Goal: Navigation & Orientation: Find specific page/section

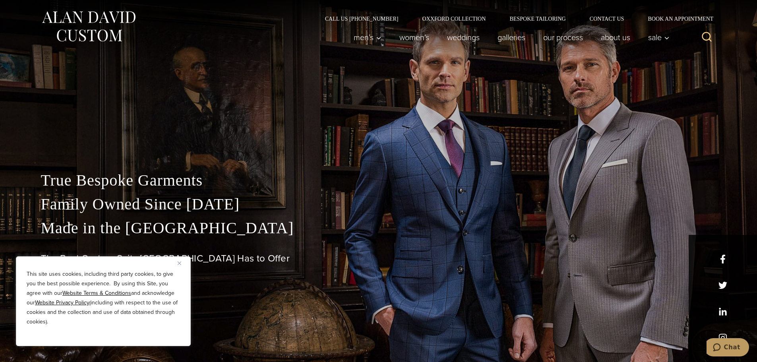
click at [180, 262] on img "Close" at bounding box center [180, 264] width 4 height 4
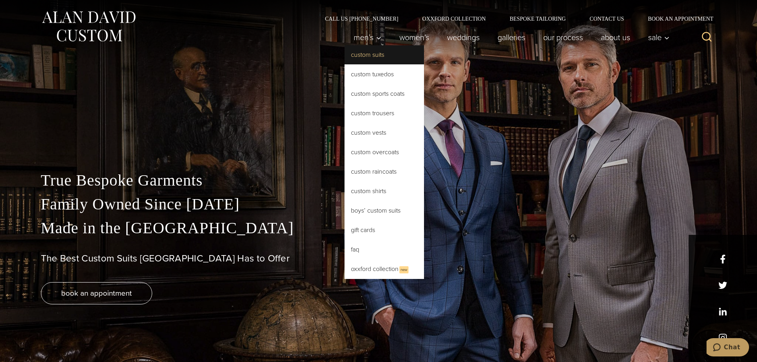
click at [381, 55] on link "Custom Suits" at bounding box center [384, 54] width 79 height 19
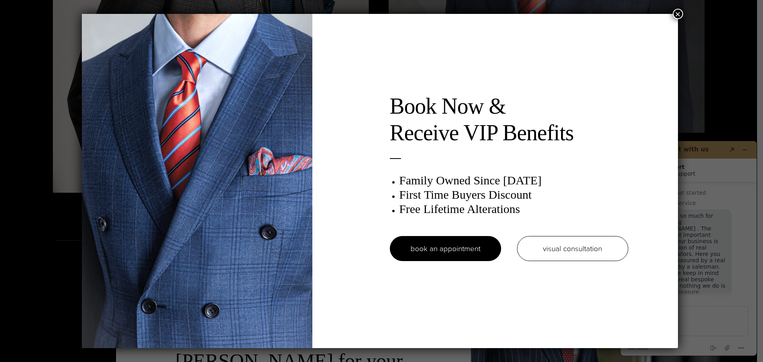
click at [680, 14] on button "×" at bounding box center [678, 14] width 10 height 10
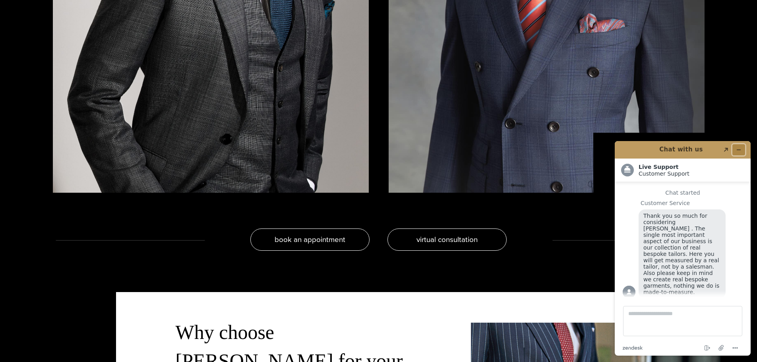
click at [740, 149] on icon "Minimize widget" at bounding box center [739, 150] width 6 height 6
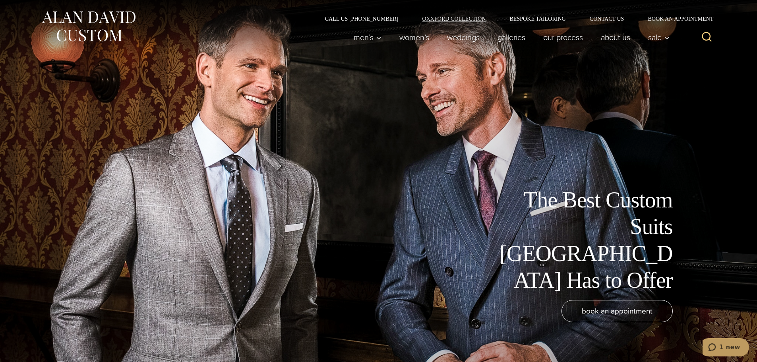
click at [482, 16] on link "Oxxford Collection" at bounding box center [453, 19] width 87 height 6
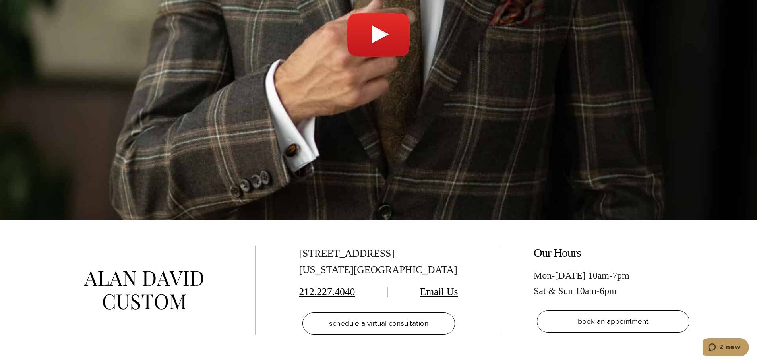
scroll to position [3299, 0]
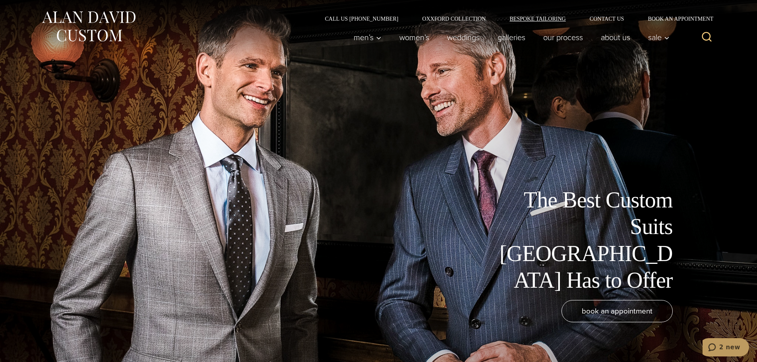
click at [545, 16] on link "Bespoke Tailoring" at bounding box center [538, 19] width 80 height 6
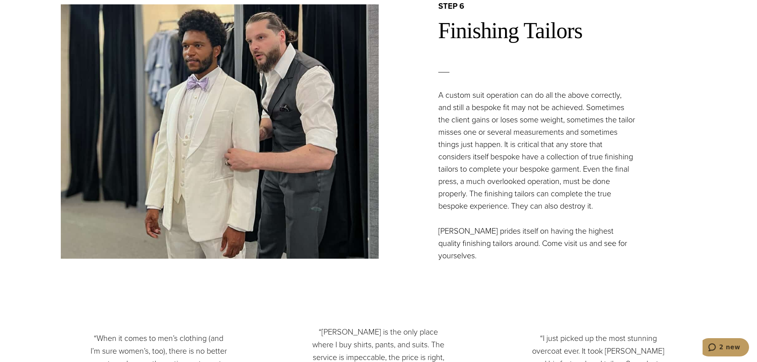
scroll to position [2764, 0]
